Goal: Task Accomplishment & Management: Use online tool/utility

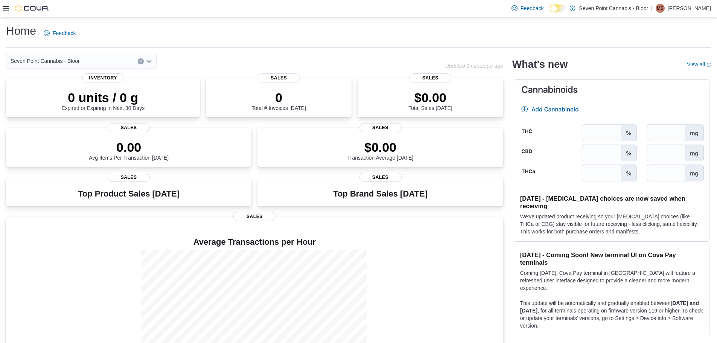
click at [6, 6] on icon at bounding box center [6, 8] width 6 height 6
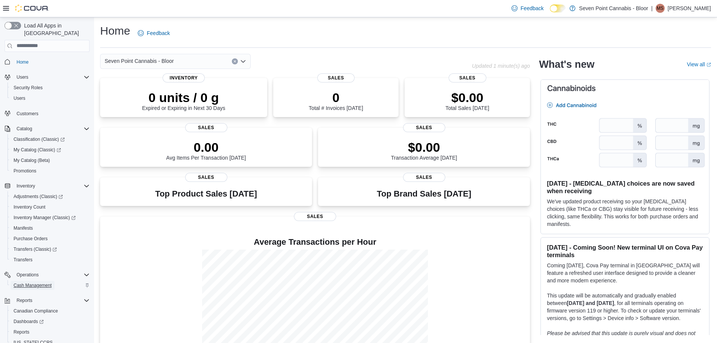
click at [39, 282] on span "Cash Management" at bounding box center [33, 285] width 38 height 6
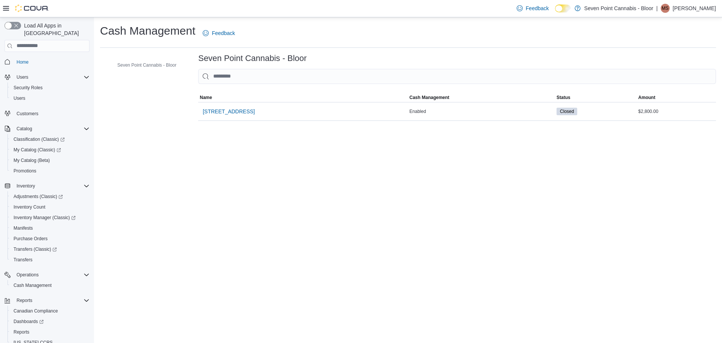
click at [11, 8] on div at bounding box center [26, 9] width 46 height 8
click at [7, 8] on icon at bounding box center [6, 8] width 6 height 6
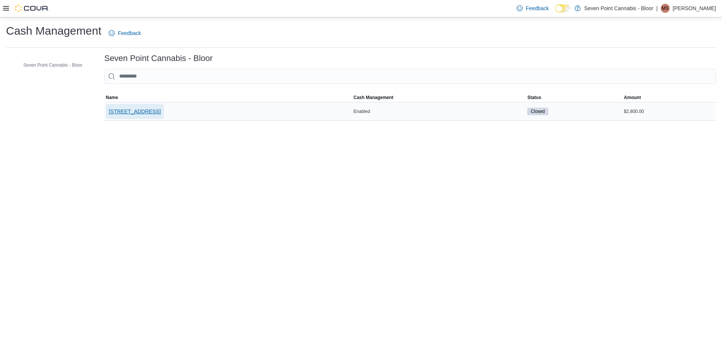
click at [161, 110] on span "[STREET_ADDRESS]" at bounding box center [135, 112] width 52 height 8
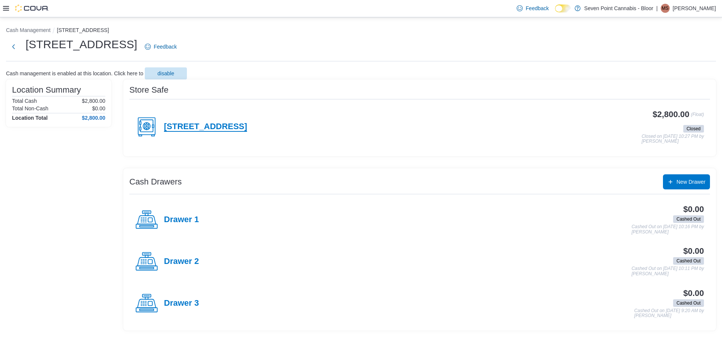
click at [223, 124] on h4 "[STREET_ADDRESS]" at bounding box center [205, 127] width 83 height 10
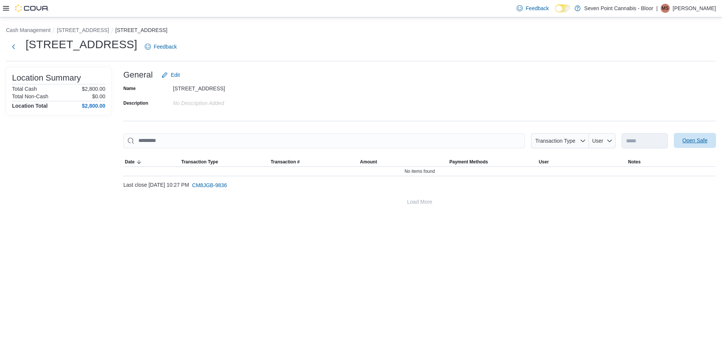
click at [687, 143] on span "Open Safe" at bounding box center [695, 141] width 25 height 8
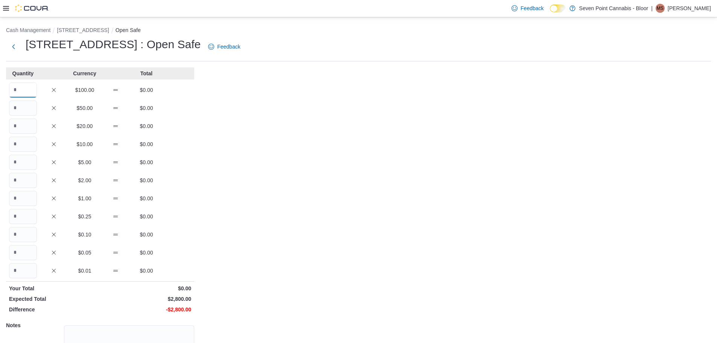
click at [21, 90] on input "Quantity" at bounding box center [23, 89] width 28 height 15
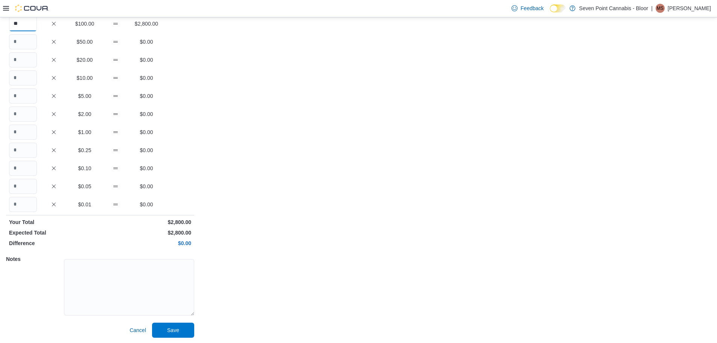
scroll to position [67, 0]
type input "**"
click at [170, 328] on span "Save" at bounding box center [173, 329] width 12 height 8
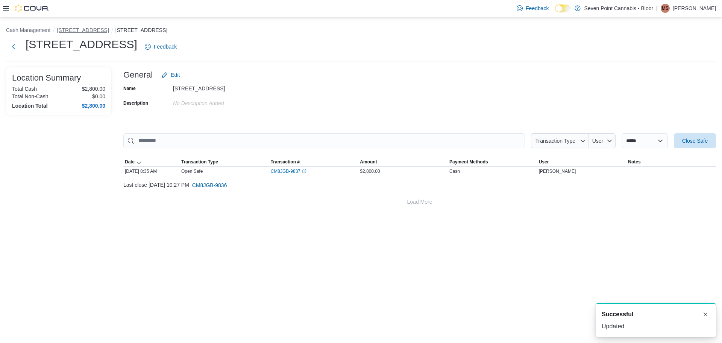
click at [103, 29] on button "[STREET_ADDRESS]" at bounding box center [83, 30] width 52 height 6
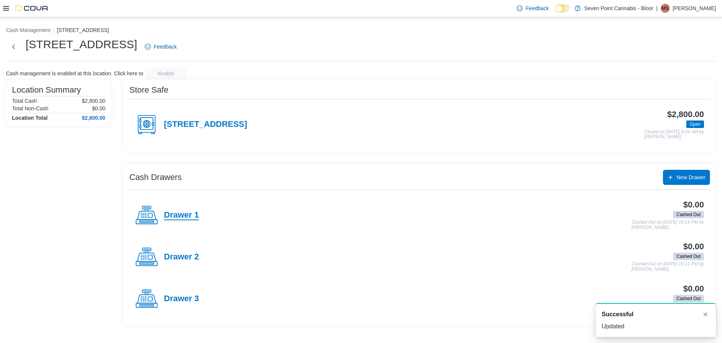
click at [188, 213] on h4 "Drawer 1" at bounding box center [181, 215] width 35 height 10
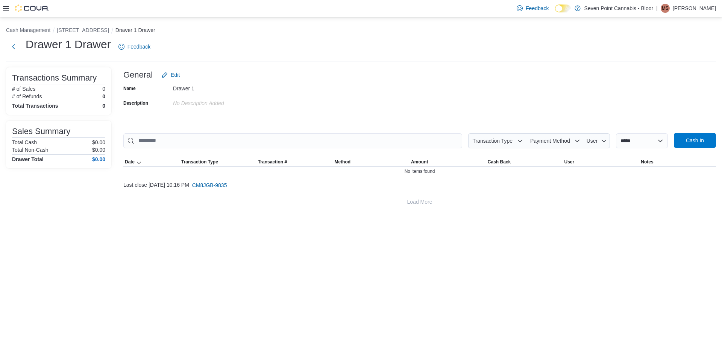
click at [713, 137] on button "Cash In" at bounding box center [695, 140] width 42 height 15
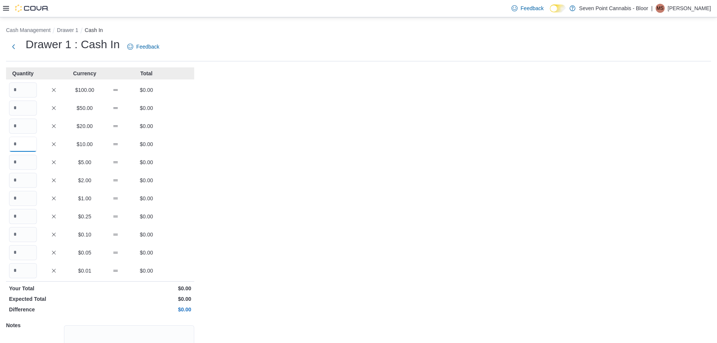
click at [20, 140] on input "Quantity" at bounding box center [23, 144] width 28 height 15
type input "*"
type input "**"
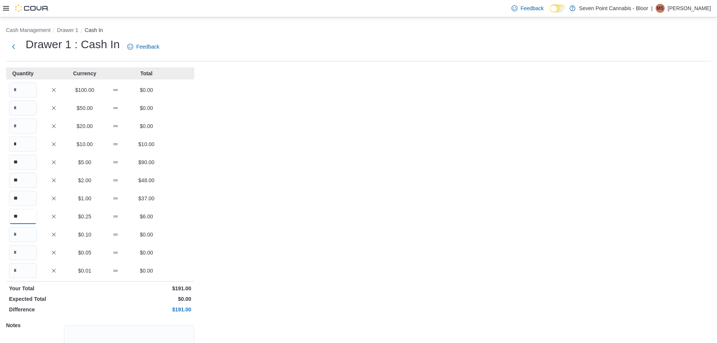
type input "**"
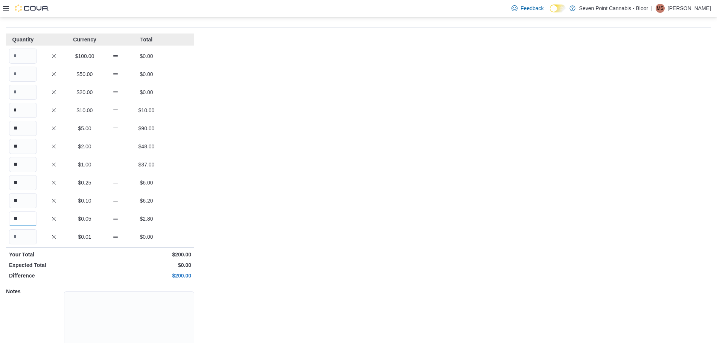
scroll to position [67, 0]
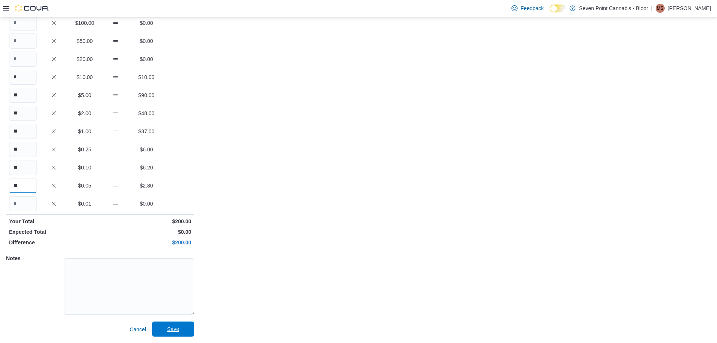
type input "**"
click at [177, 330] on span "Save" at bounding box center [173, 329] width 12 height 8
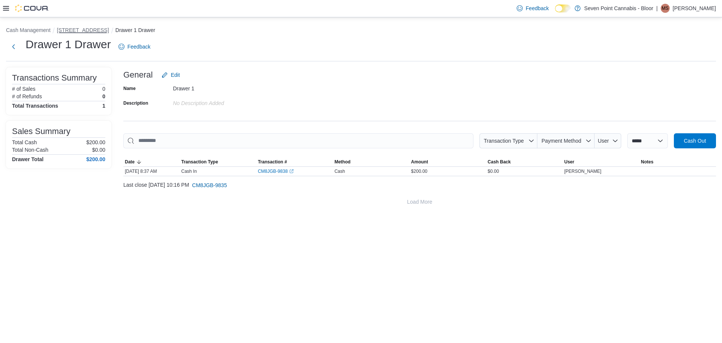
click at [91, 30] on button "[STREET_ADDRESS]" at bounding box center [83, 30] width 52 height 6
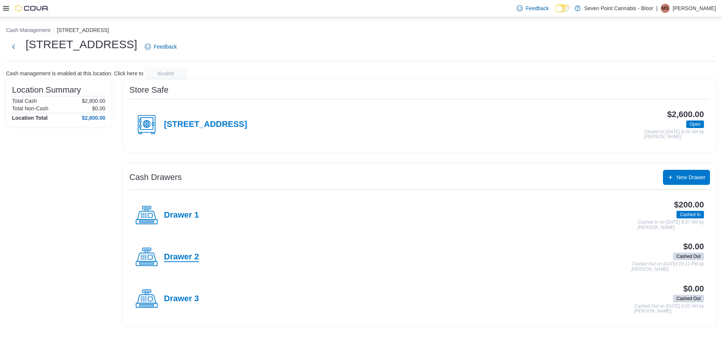
click at [186, 258] on h4 "Drawer 2" at bounding box center [181, 257] width 35 height 10
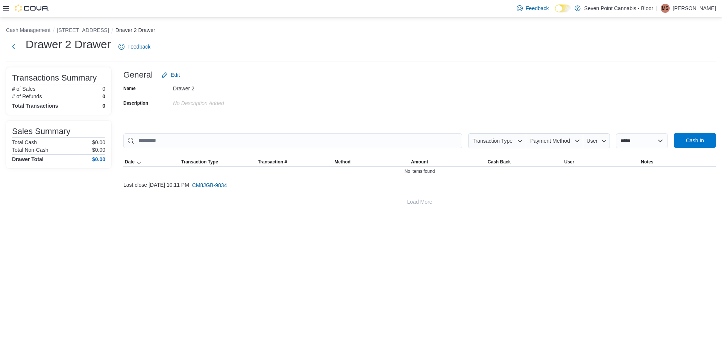
click at [688, 144] on span "Cash In" at bounding box center [695, 140] width 33 height 15
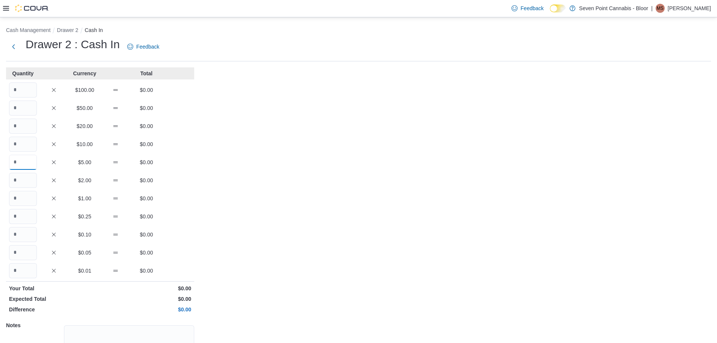
click at [32, 162] on input "Quantity" at bounding box center [23, 162] width 28 height 15
type input "*"
type input "**"
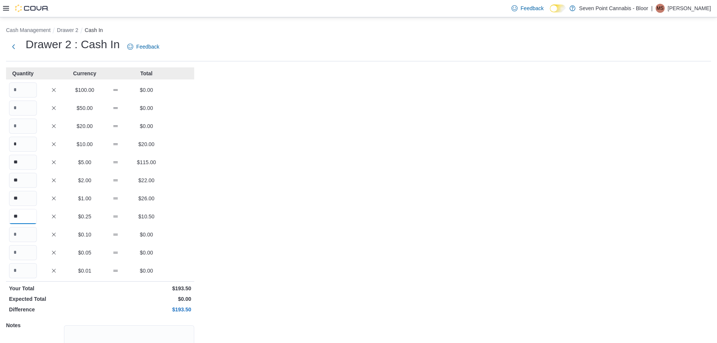
type input "**"
click at [398, 245] on div "Cash Management Drawer 2 Cash In Drawer 2 : Cash In Feedback Quantity Currency …" at bounding box center [358, 213] width 717 height 392
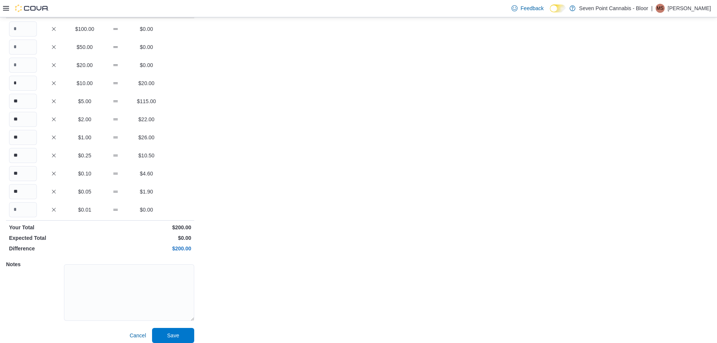
scroll to position [67, 0]
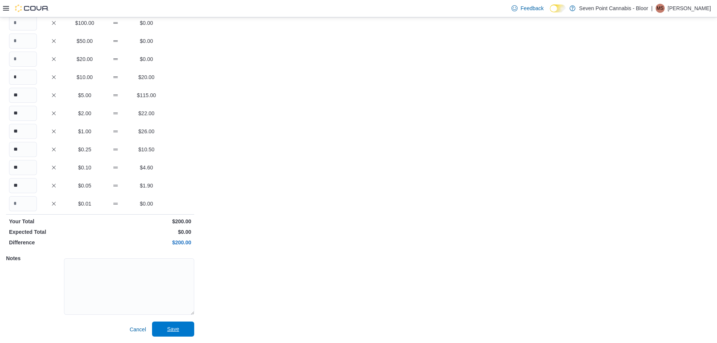
click at [169, 324] on span "Save" at bounding box center [172, 328] width 33 height 15
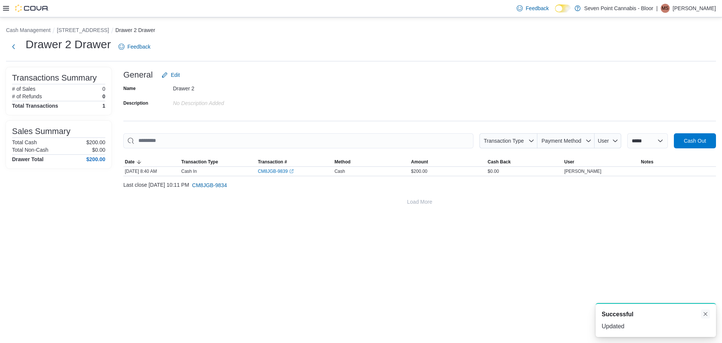
click at [705, 315] on button "Dismiss toast" at bounding box center [705, 313] width 9 height 9
